Goal: Information Seeking & Learning: Check status

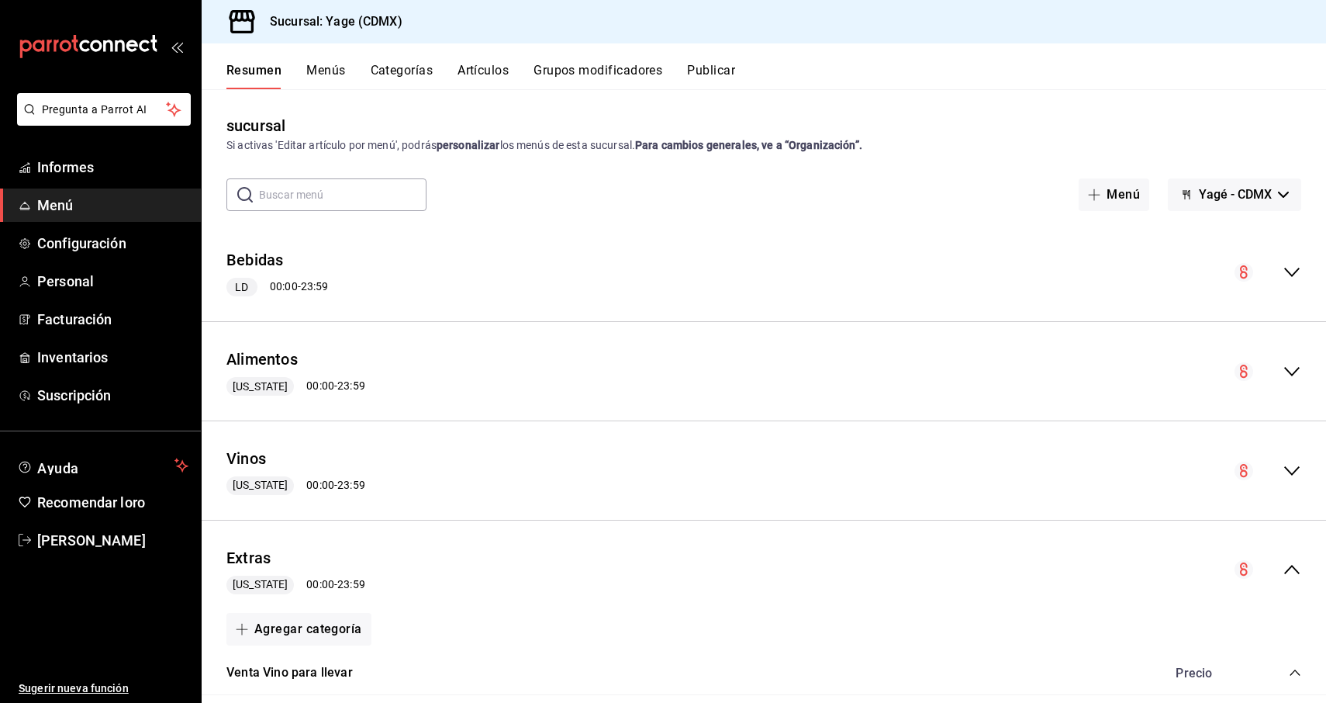
scroll to position [624, 0]
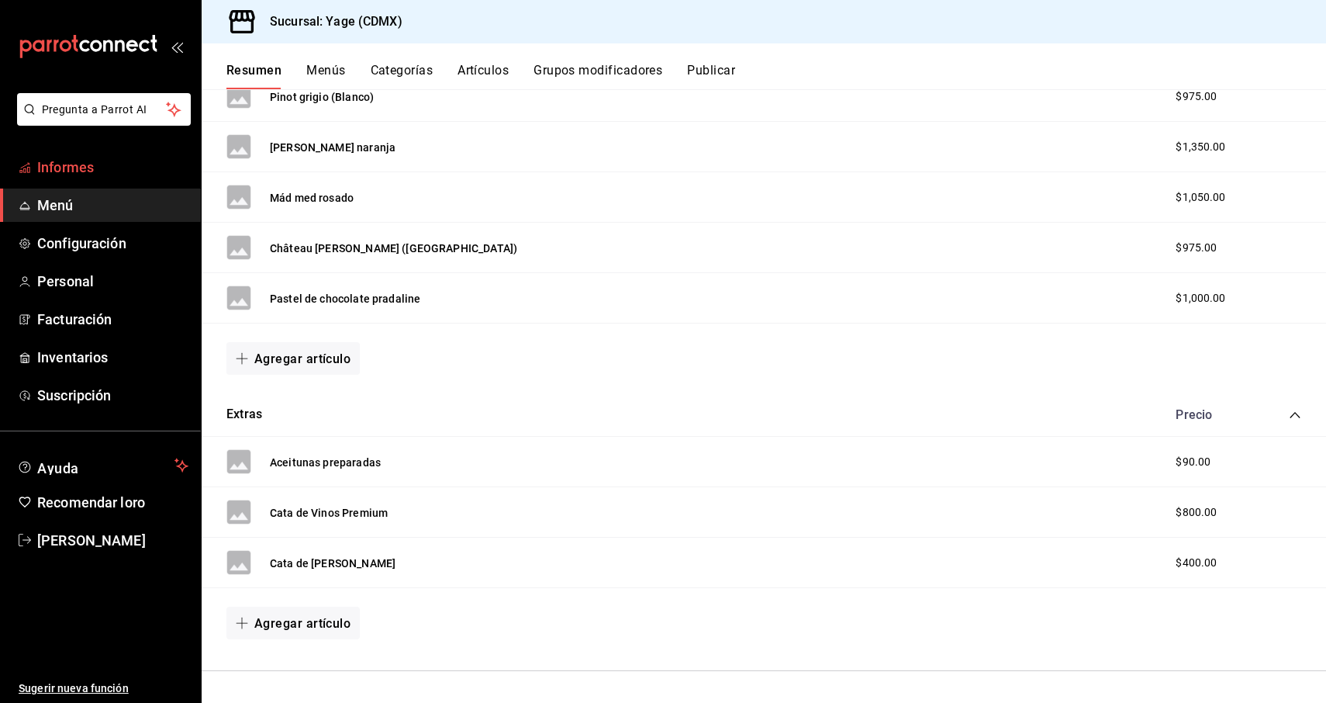
click at [84, 171] on font "Informes" at bounding box center [65, 167] width 57 height 16
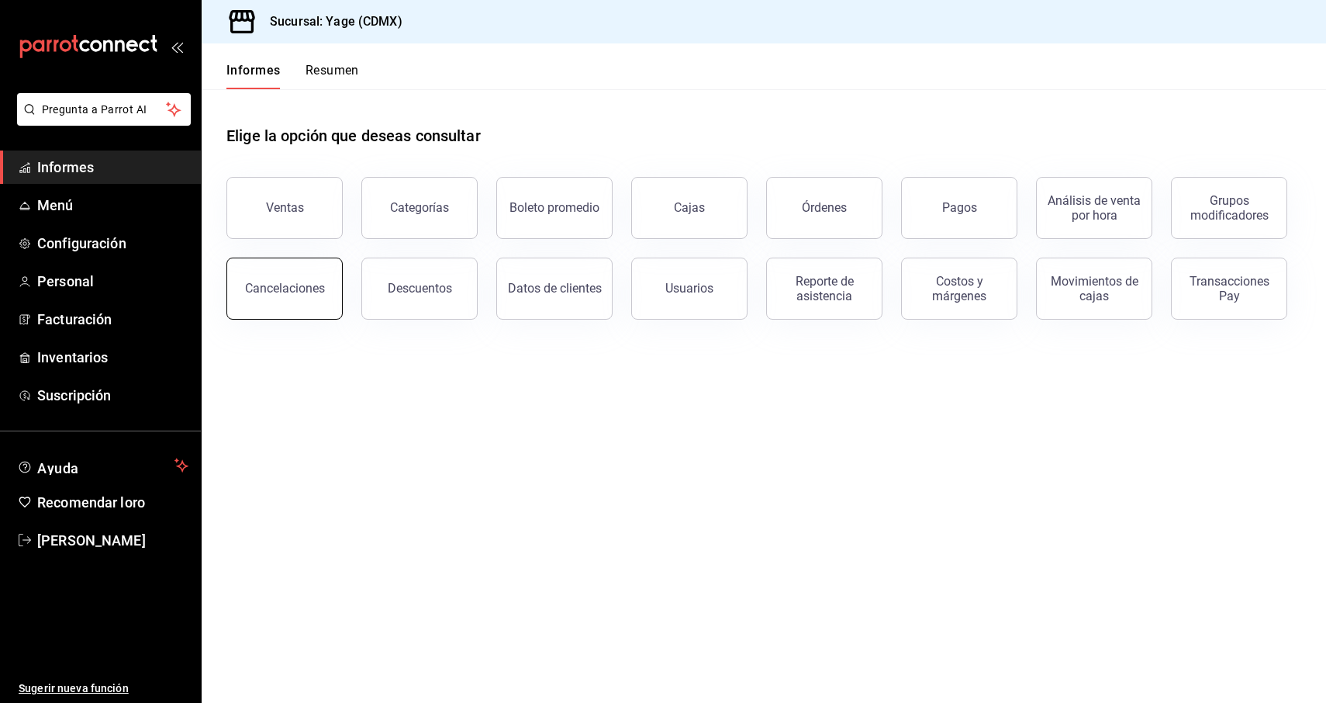
click at [275, 305] on button "Cancelaciones" at bounding box center [284, 288] width 116 height 62
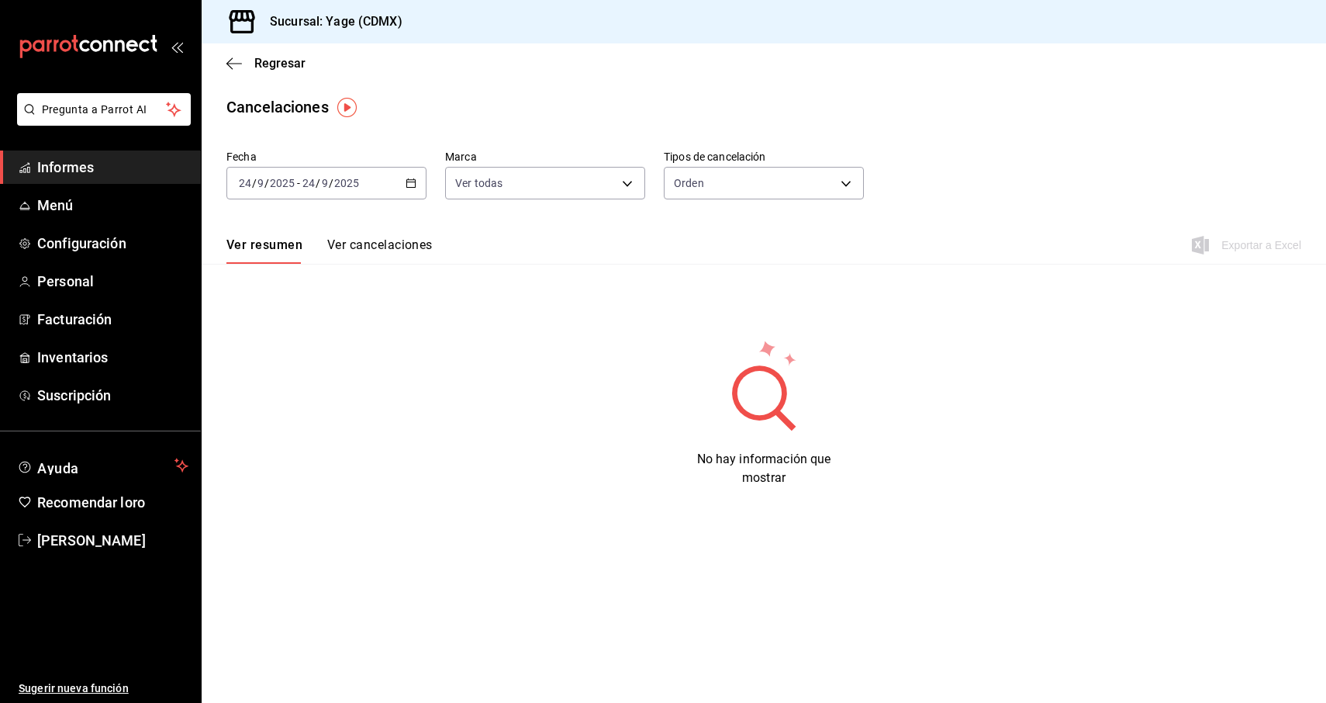
click at [417, 186] on div "[DATE] [DATE] - [DATE] [DATE]" at bounding box center [326, 183] width 200 height 33
click at [310, 226] on span "Hoy" at bounding box center [300, 230] width 120 height 16
click at [367, 249] on font "Ver cancelaciones" at bounding box center [379, 244] width 105 height 15
click at [630, 188] on body "Pregunta a Parrot AI Informes Menú Configuración Personal Facturación Inventari…" at bounding box center [663, 351] width 1326 height 703
click at [630, 188] on div at bounding box center [663, 351] width 1326 height 703
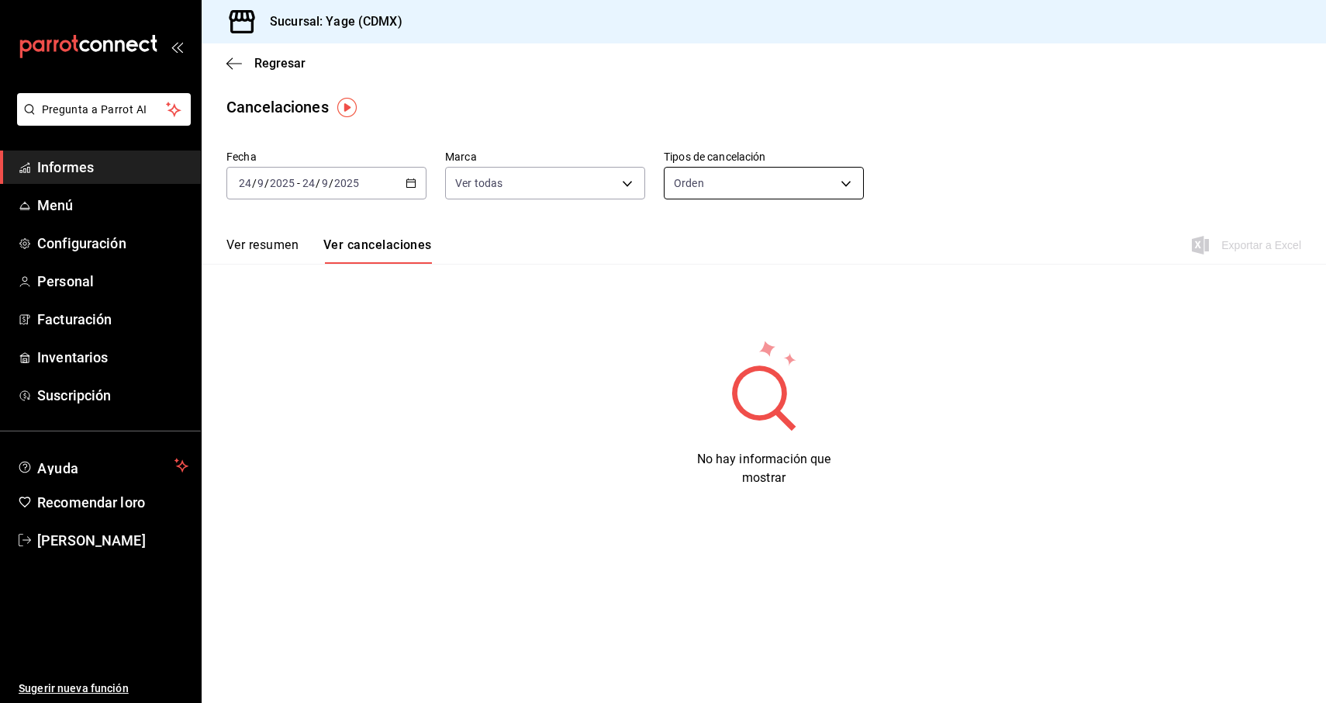
click at [854, 182] on body "Pregunta a Parrot AI Informes Menú Configuración Personal Facturación Inventari…" at bounding box center [663, 351] width 1326 height 703
click at [854, 182] on div at bounding box center [663, 351] width 1326 height 703
click at [413, 195] on div "[DATE] [DATE] - [DATE] [DATE]" at bounding box center [326, 183] width 200 height 33
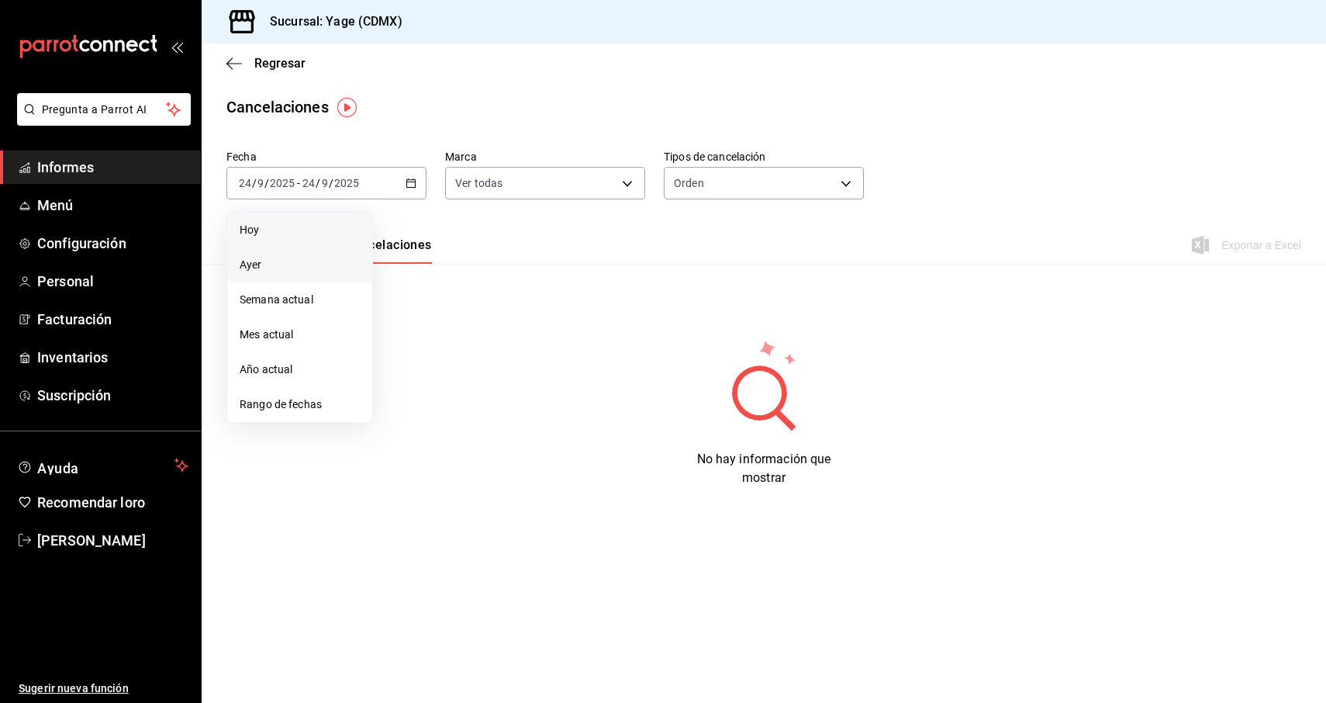
click at [306, 262] on span "Ayer" at bounding box center [300, 265] width 120 height 16
click at [288, 247] on font "Ver resumen" at bounding box center [262, 244] width 72 height 15
click at [366, 250] on font "Ver cancelaciones" at bounding box center [379, 244] width 105 height 15
click at [407, 180] on icon "button" at bounding box center [411, 183] width 11 height 11
click at [311, 225] on span "Hoy" at bounding box center [300, 230] width 120 height 16
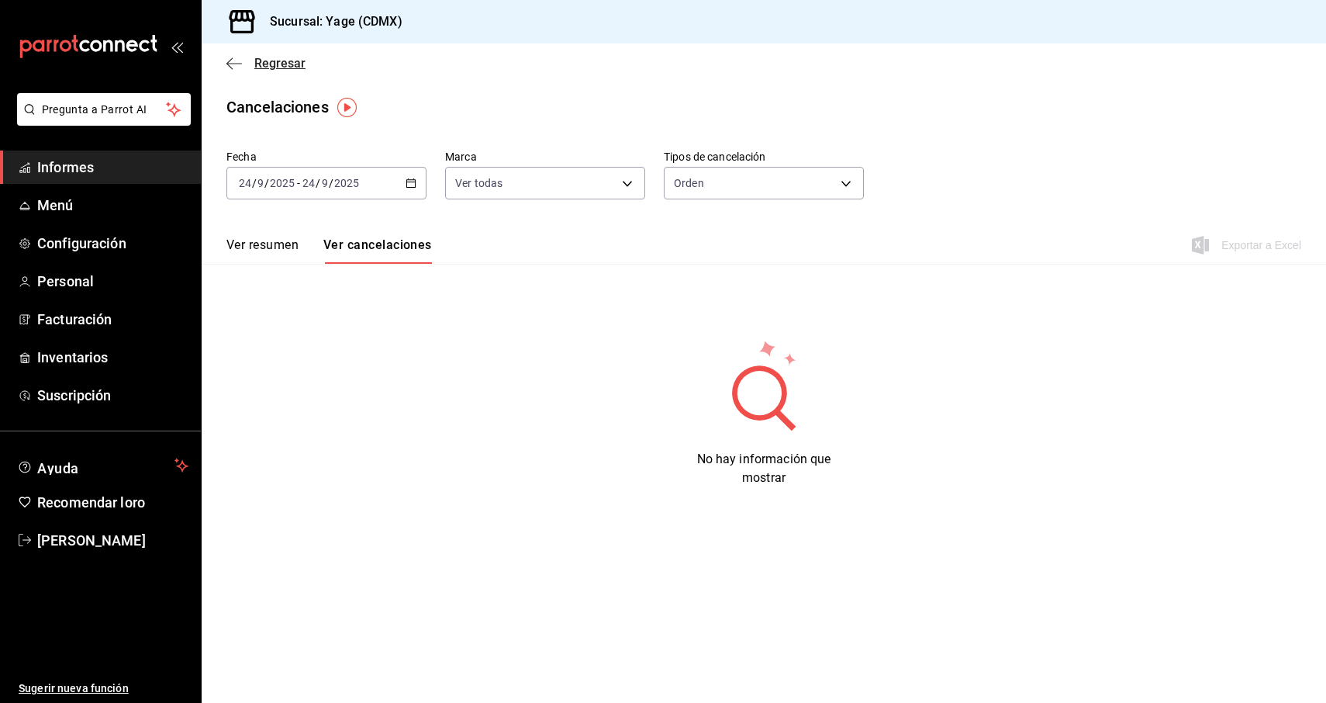
click at [231, 62] on icon "button" at bounding box center [234, 64] width 16 height 14
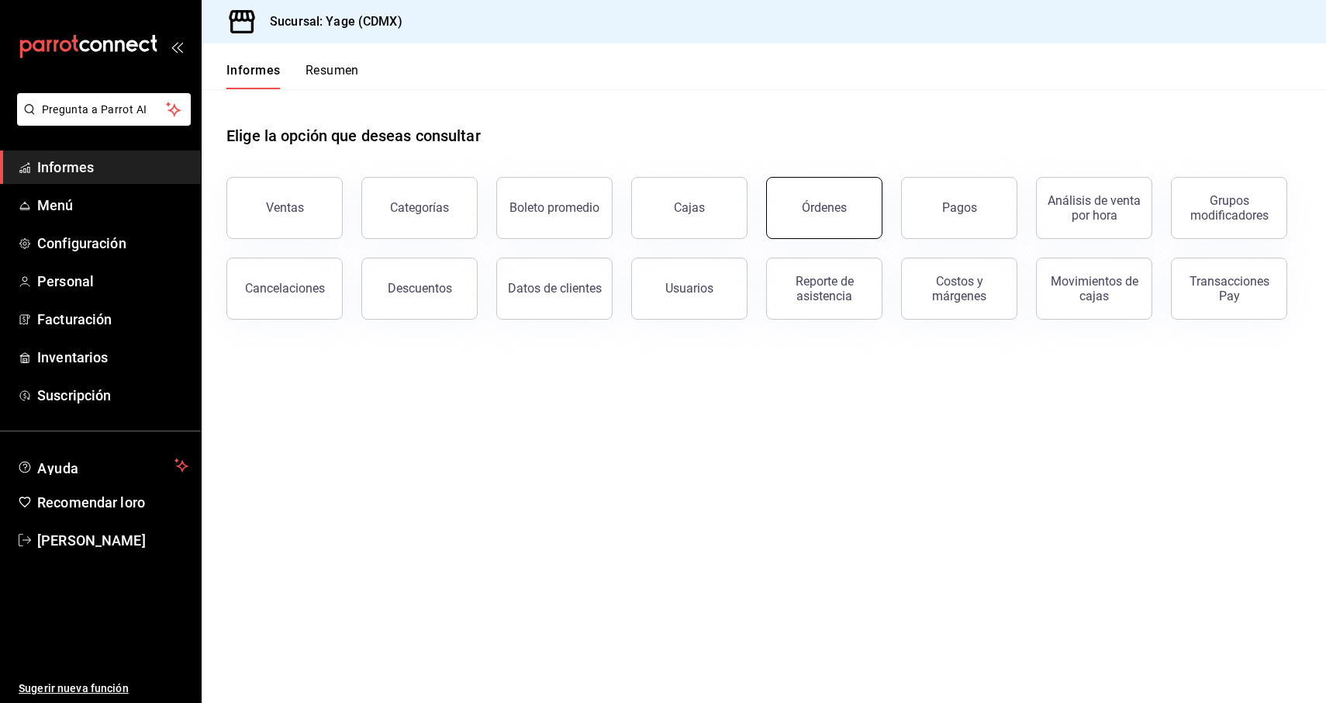
click at [810, 213] on font "Órdenes" at bounding box center [824, 207] width 45 height 15
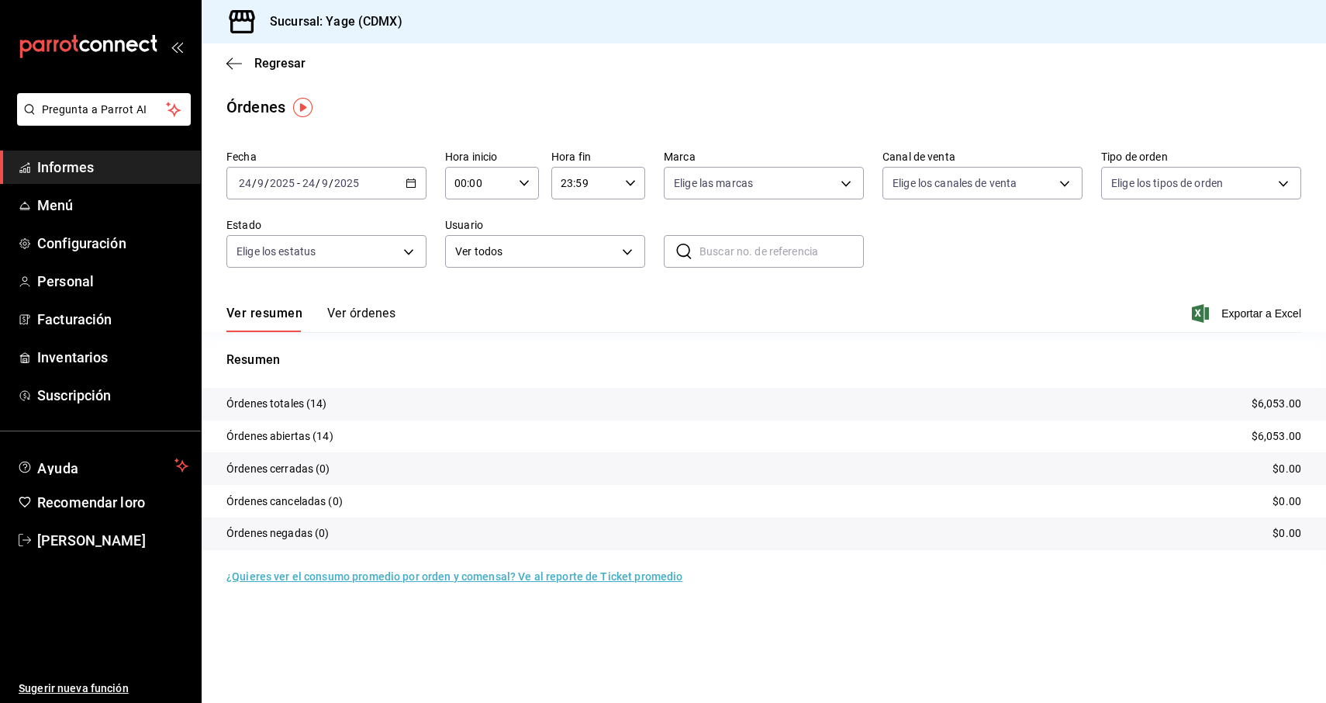
click at [375, 314] on font "Ver órdenes" at bounding box center [361, 313] width 68 height 15
